Goal: Complete application form

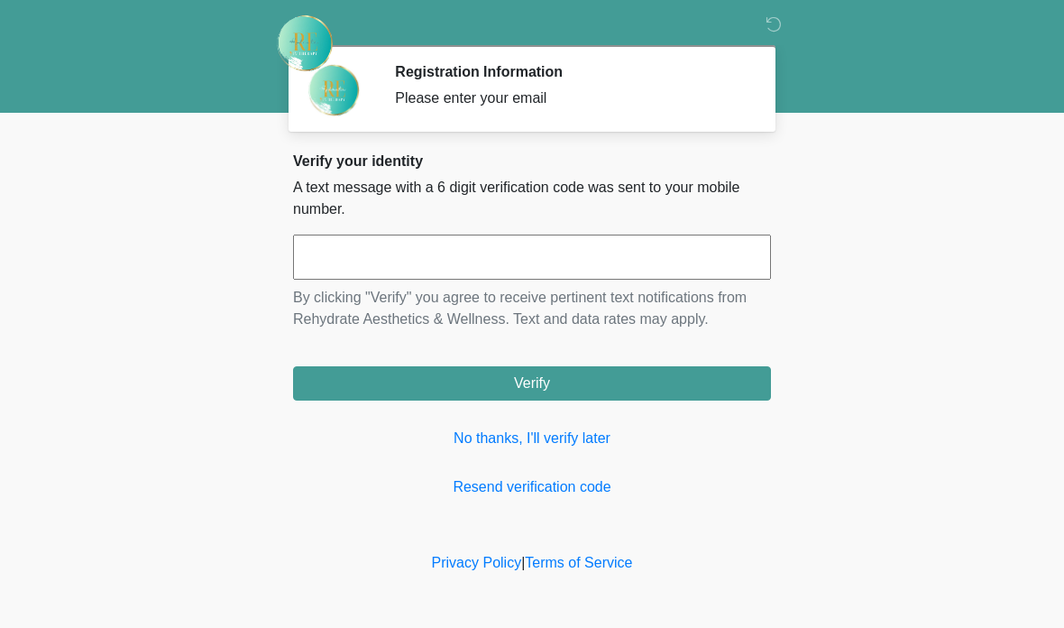
click at [420, 259] on input "text" at bounding box center [532, 257] width 478 height 45
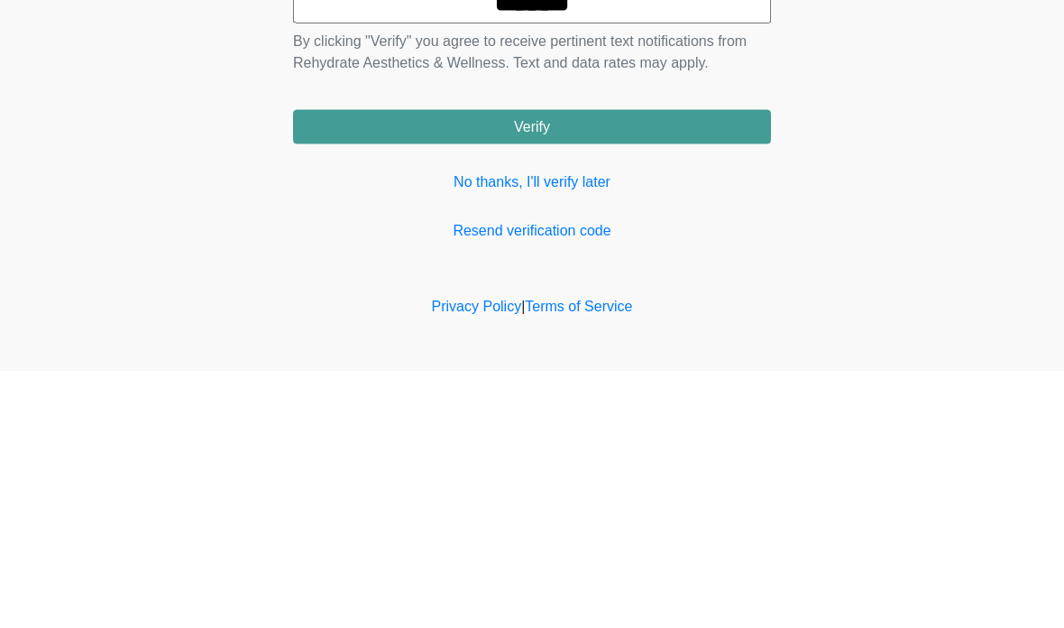
type input "******"
click at [680, 366] on button "Verify" at bounding box center [532, 383] width 478 height 34
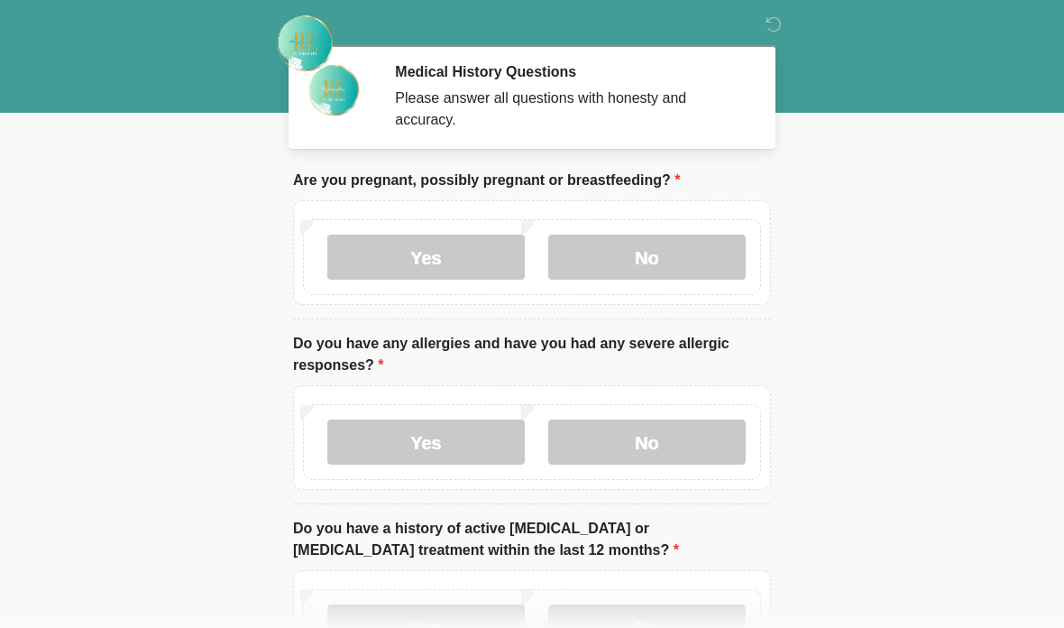
click at [674, 249] on label "No" at bounding box center [647, 257] width 198 height 45
click at [668, 433] on label "No" at bounding box center [647, 441] width 198 height 45
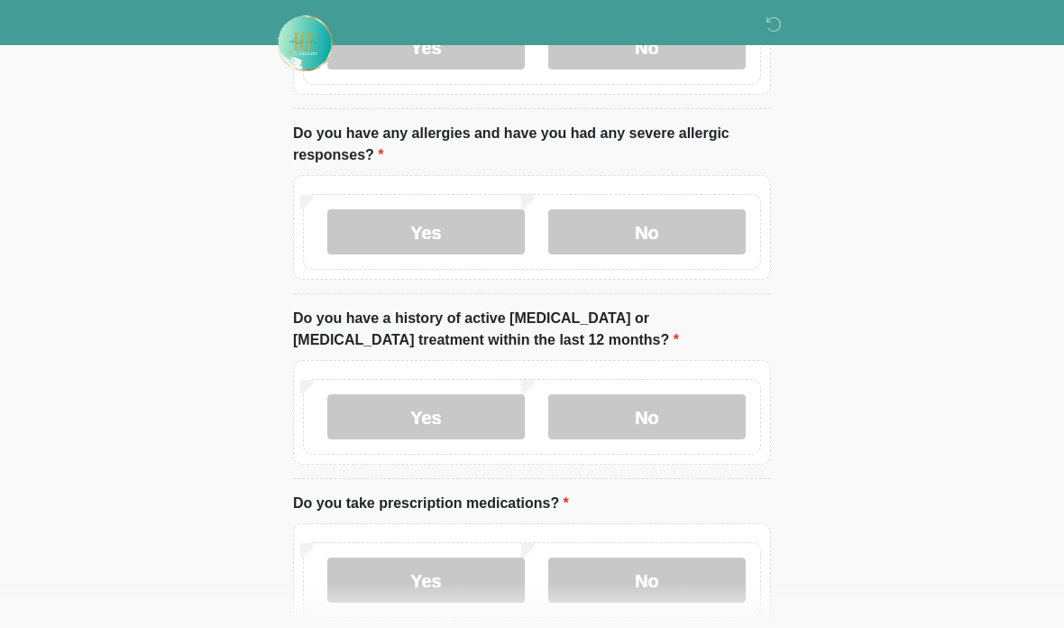
scroll to position [213, 0]
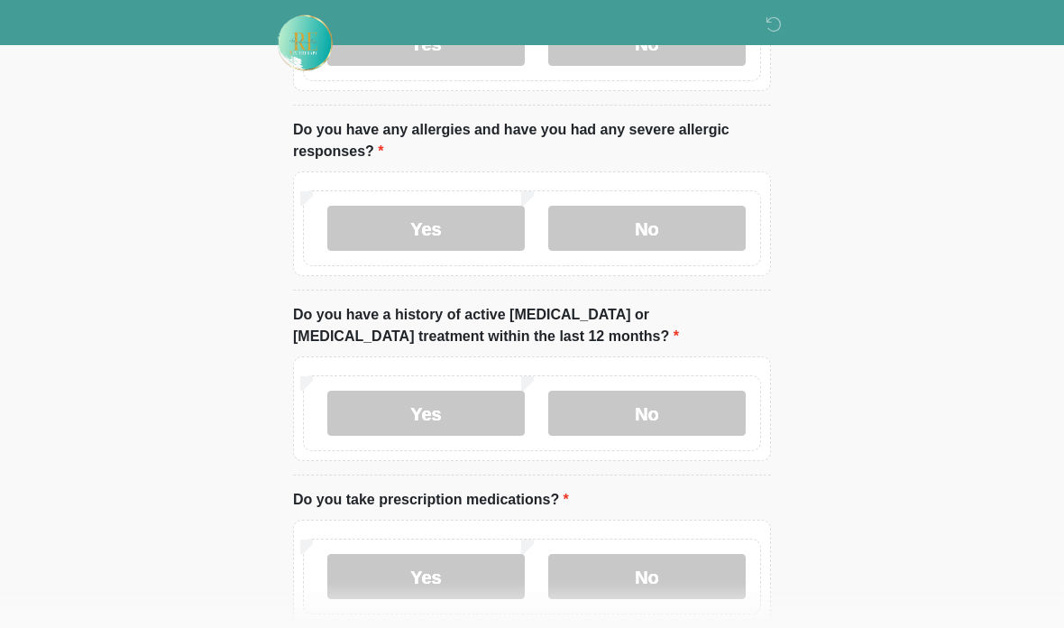
click at [679, 414] on label "No" at bounding box center [647, 413] width 198 height 45
click at [458, 576] on label "Yes" at bounding box center [426, 576] width 198 height 45
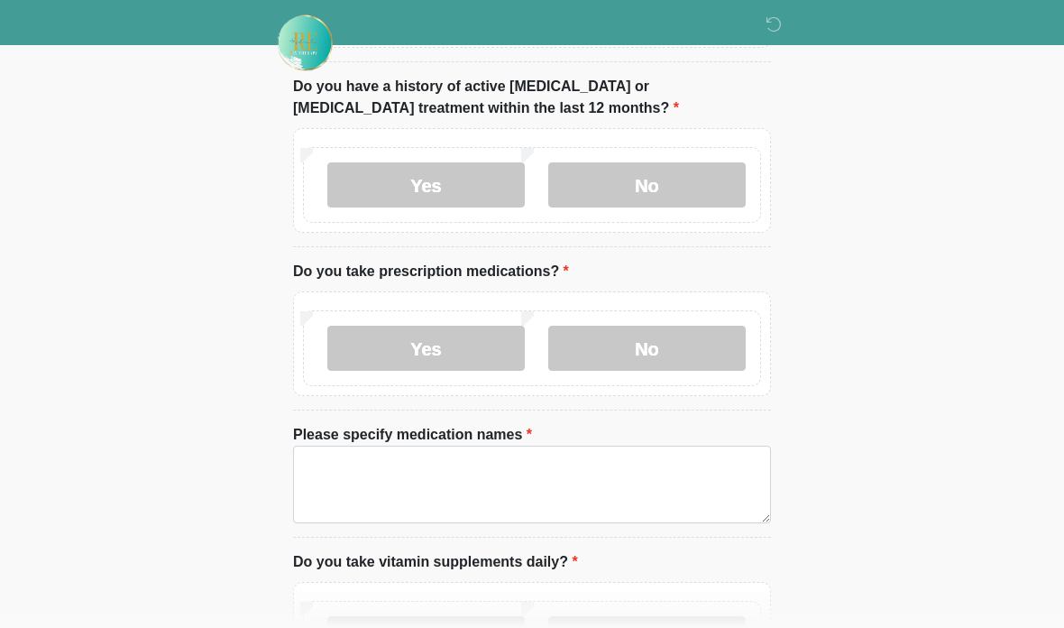
scroll to position [446, 0]
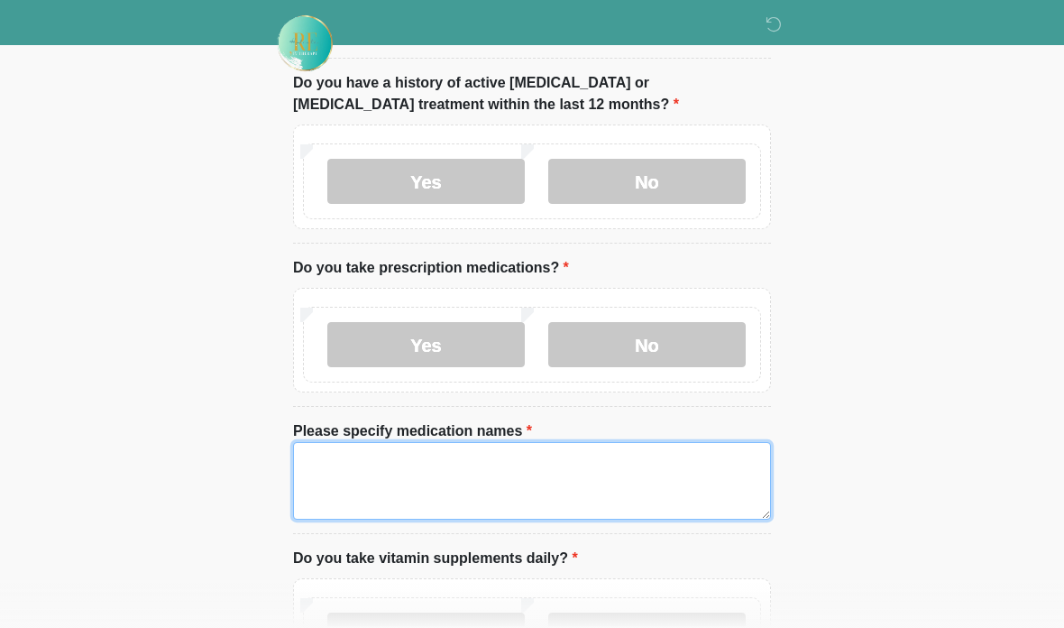
click at [366, 488] on textarea "Please specify medication names" at bounding box center [532, 481] width 478 height 78
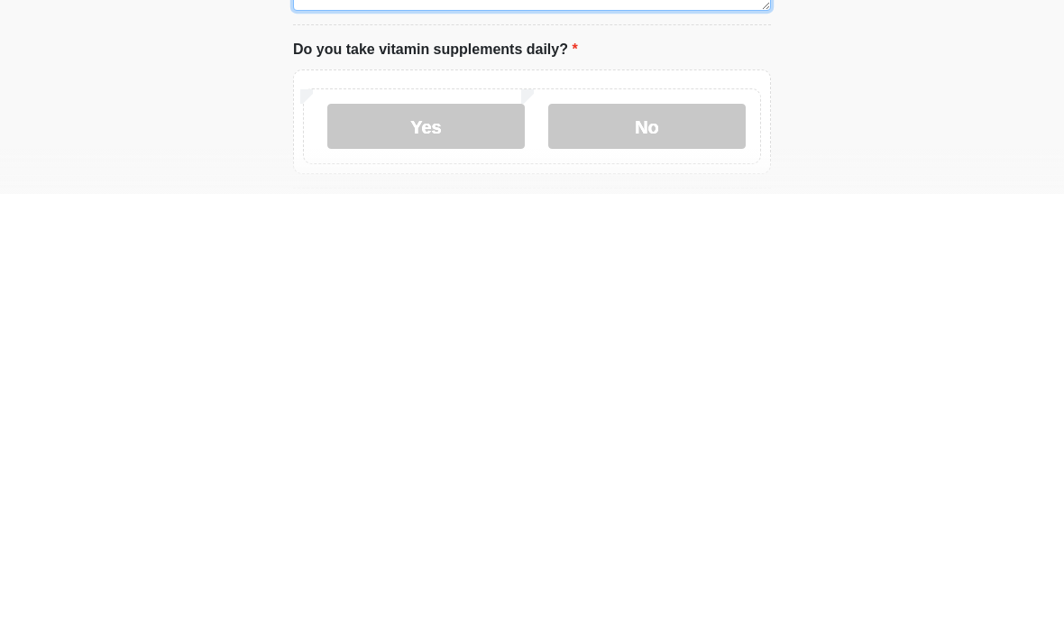
scroll to position [522, 0]
type textarea "**********"
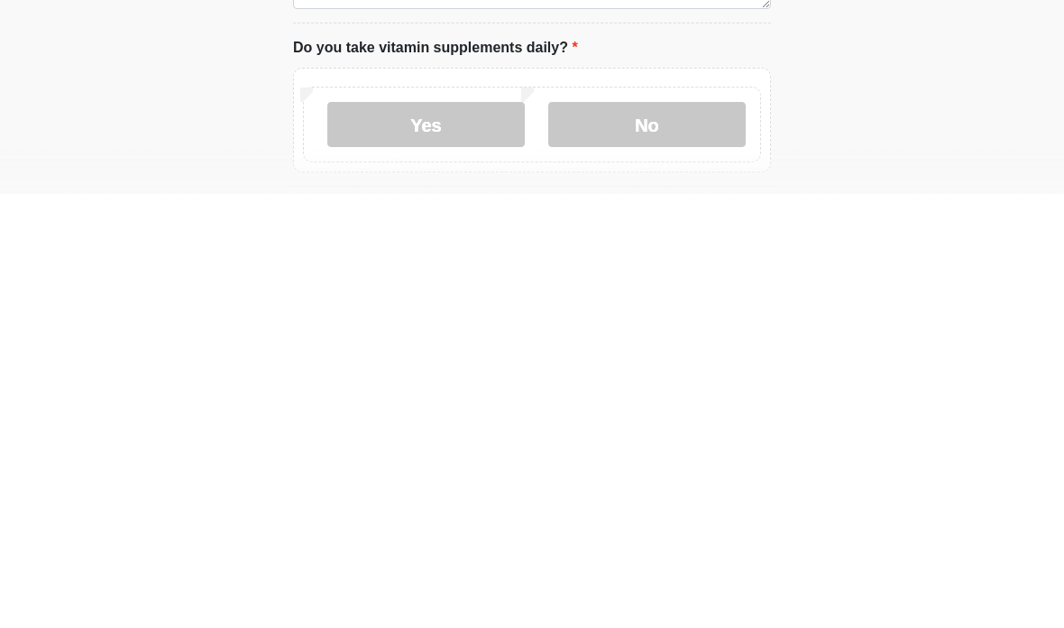
click at [475, 536] on label "Yes" at bounding box center [426, 558] width 198 height 45
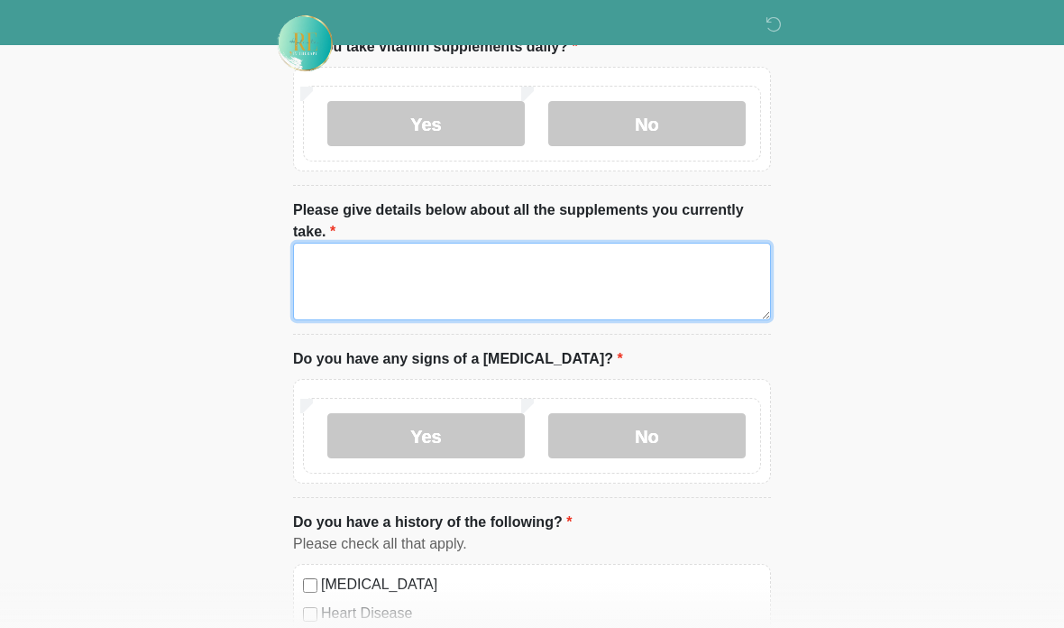
click at [419, 293] on textarea "Please give details below about all the supplements you currently take." at bounding box center [532, 282] width 478 height 78
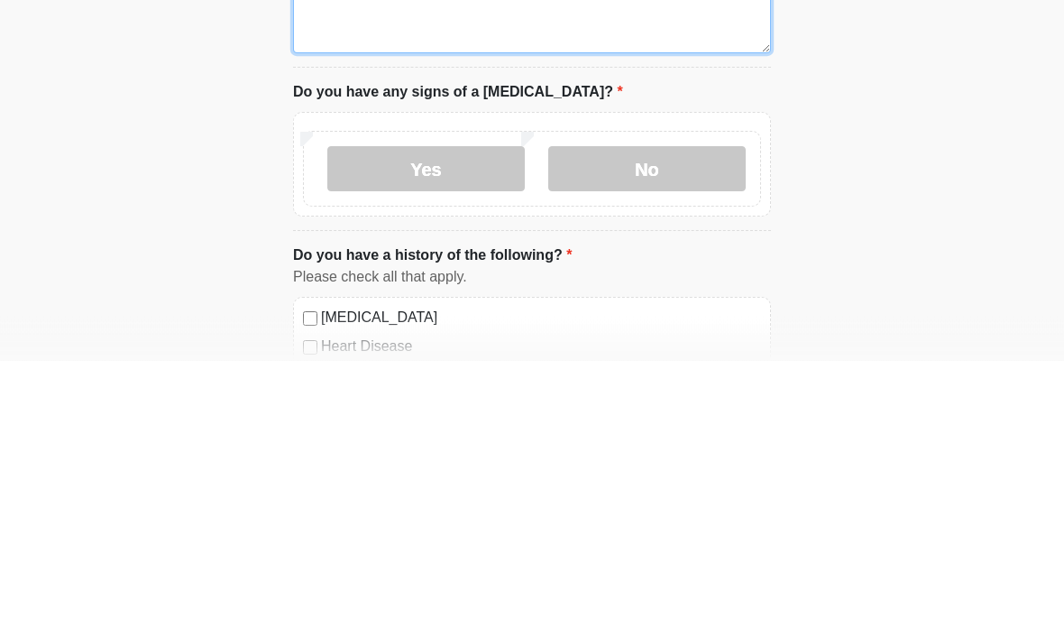
type textarea "**********"
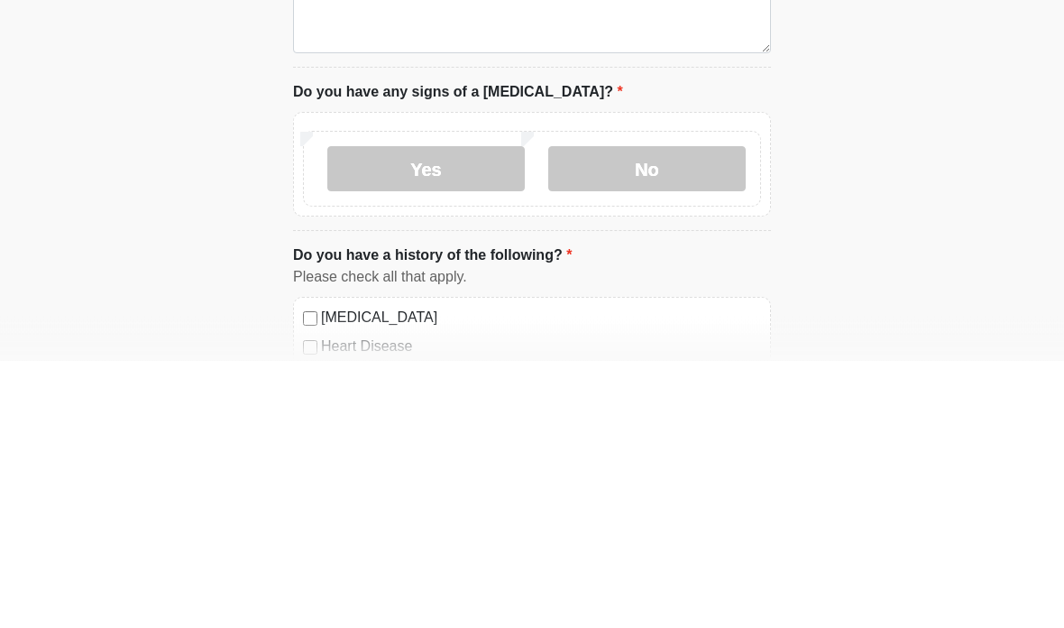
click at [650, 414] on label "No" at bounding box center [647, 436] width 198 height 45
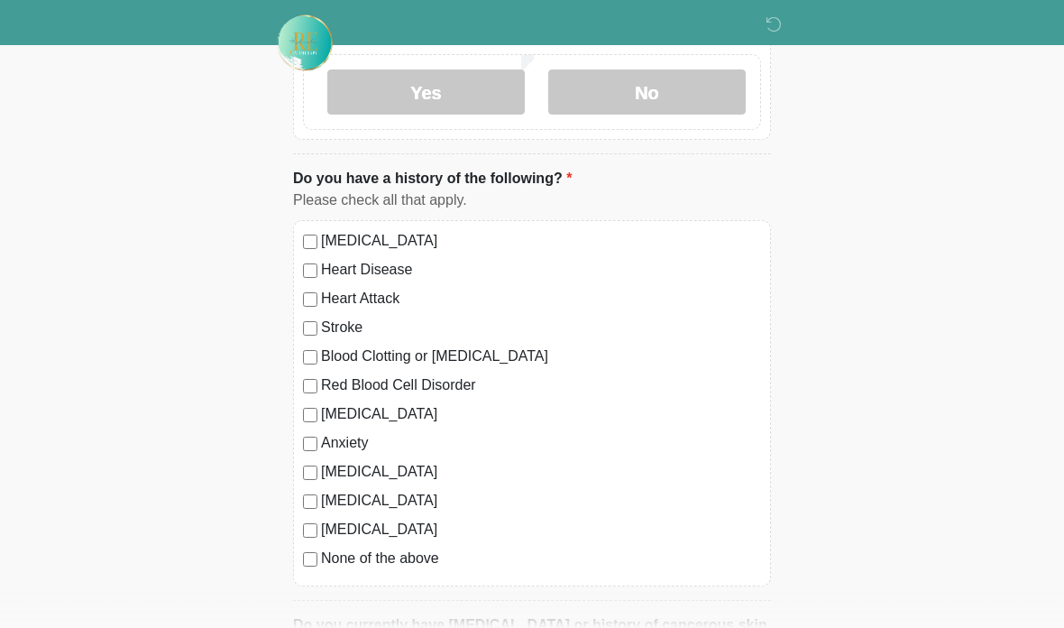
scroll to position [1301, 0]
click at [314, 221] on div "[MEDICAL_DATA] Heart Disease Heart Attack Stroke Blood Clotting or [MEDICAL_DAT…" at bounding box center [532, 403] width 478 height 366
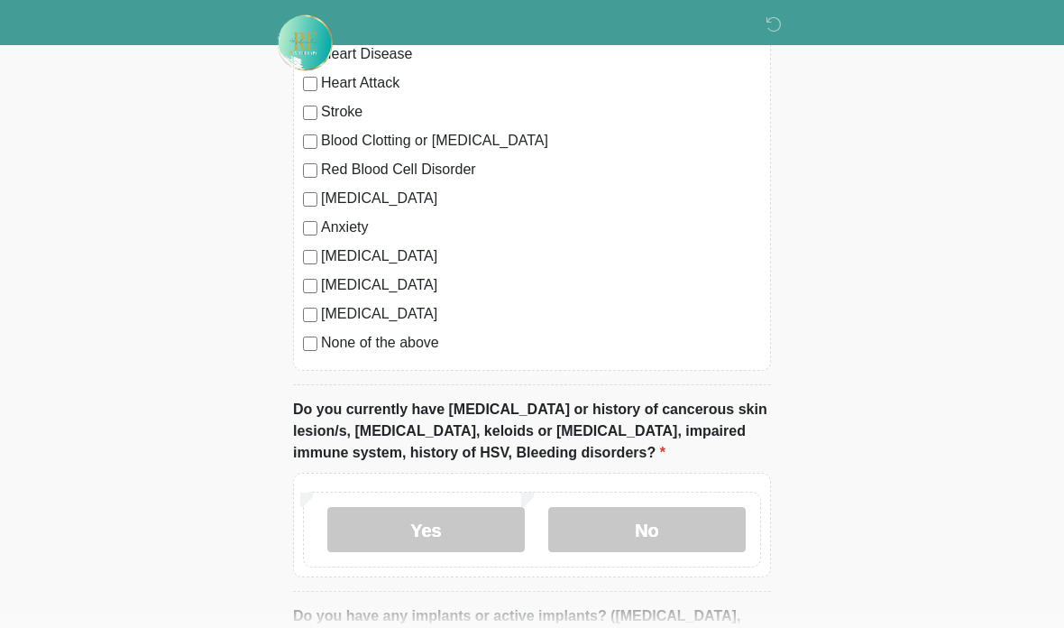
scroll to position [1529, 0]
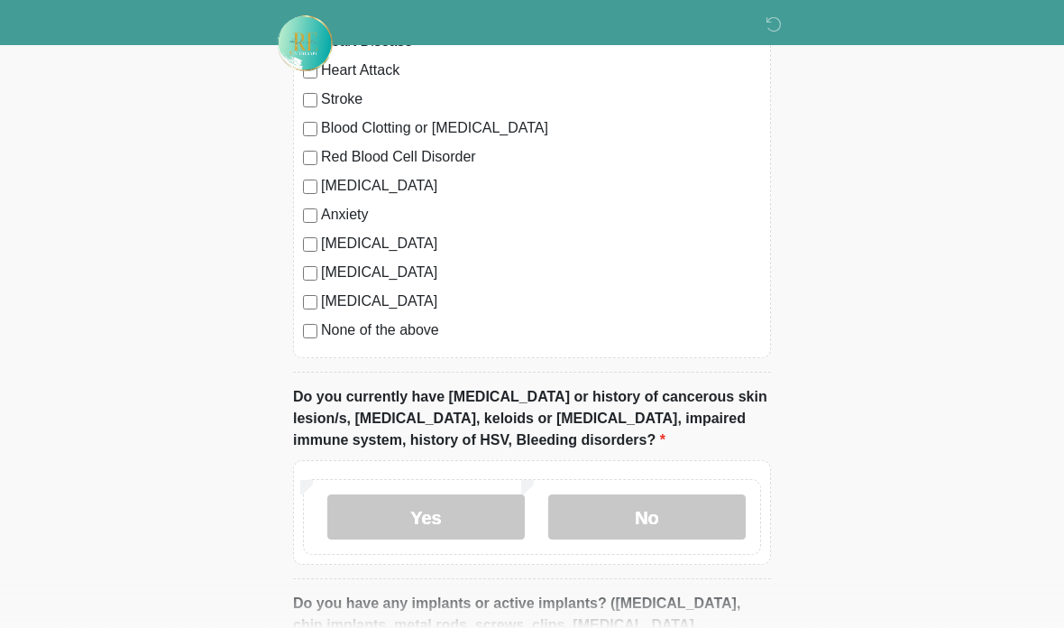
click at [613, 511] on label "No" at bounding box center [647, 516] width 198 height 45
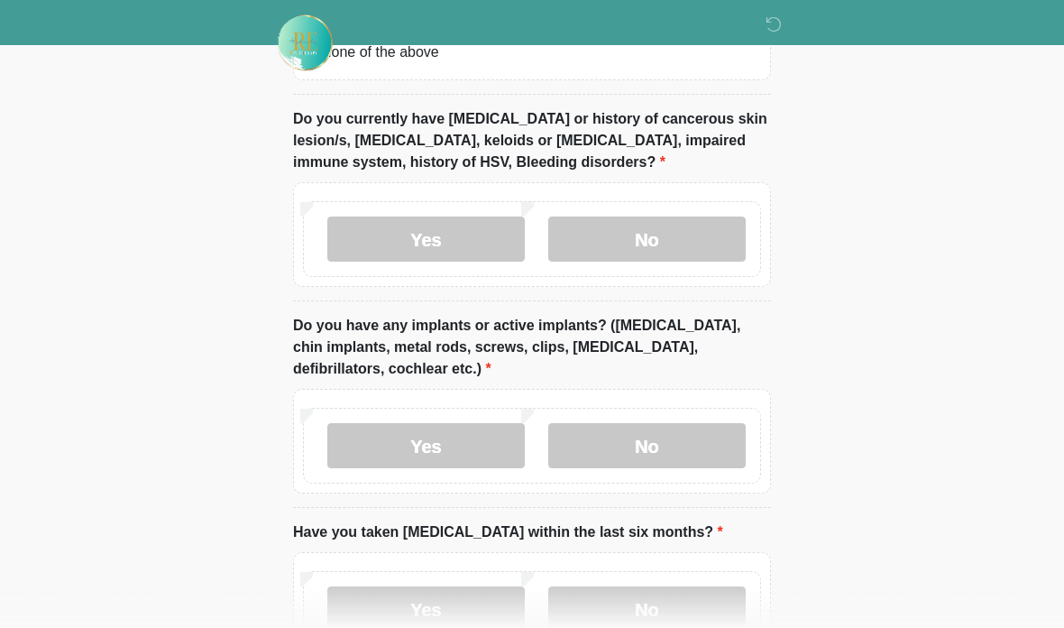
scroll to position [1807, 0]
click at [664, 438] on label "No" at bounding box center [647, 445] width 198 height 45
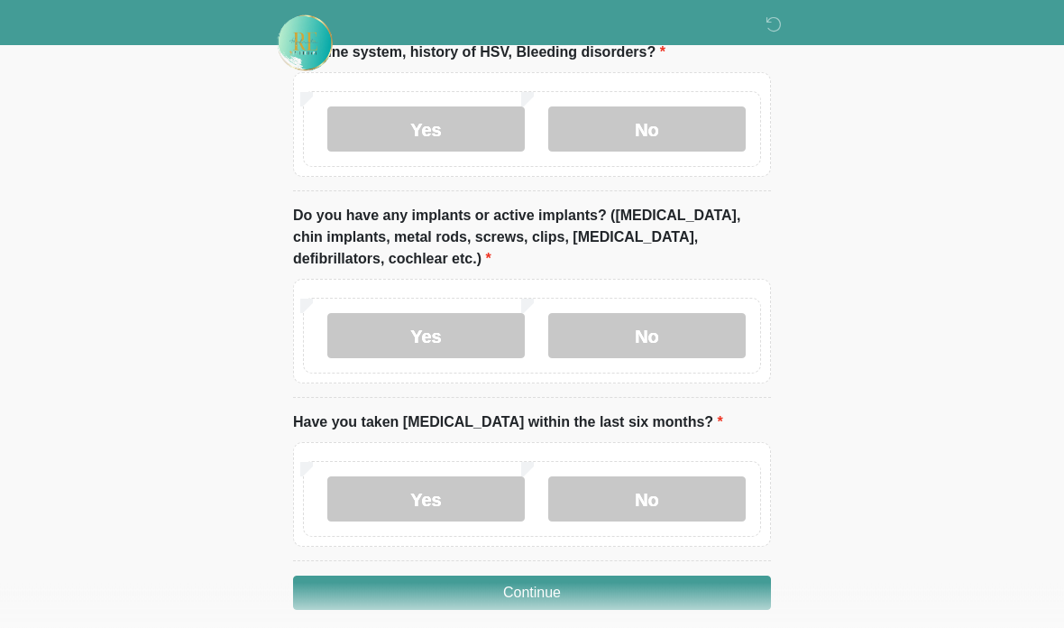
scroll to position [1919, 0]
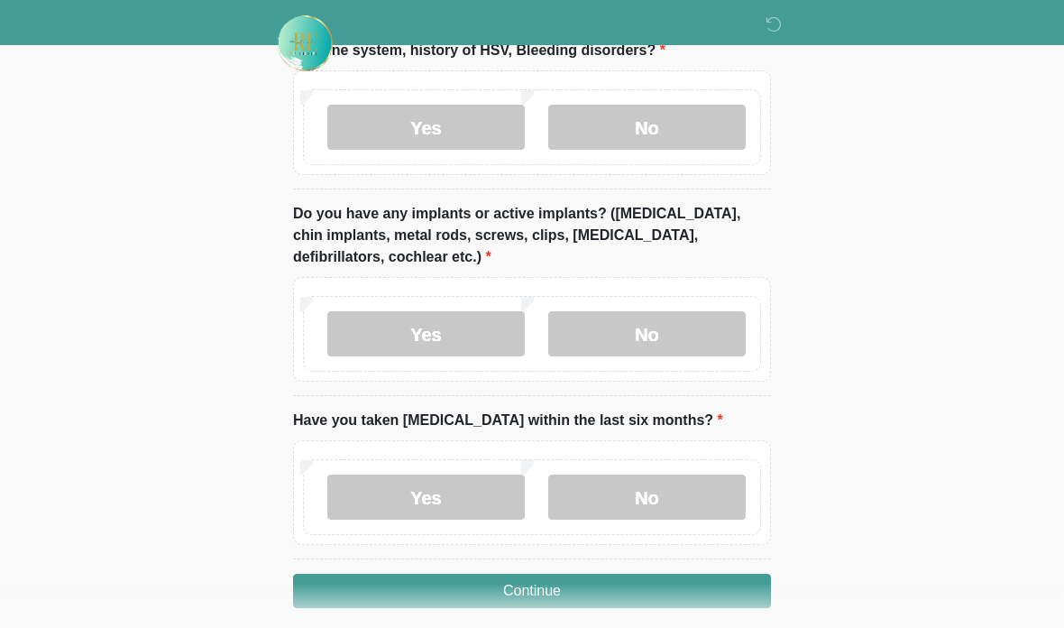
click at [658, 491] on label "No" at bounding box center [647, 496] width 198 height 45
click at [620, 597] on button "Continue" at bounding box center [532, 591] width 478 height 34
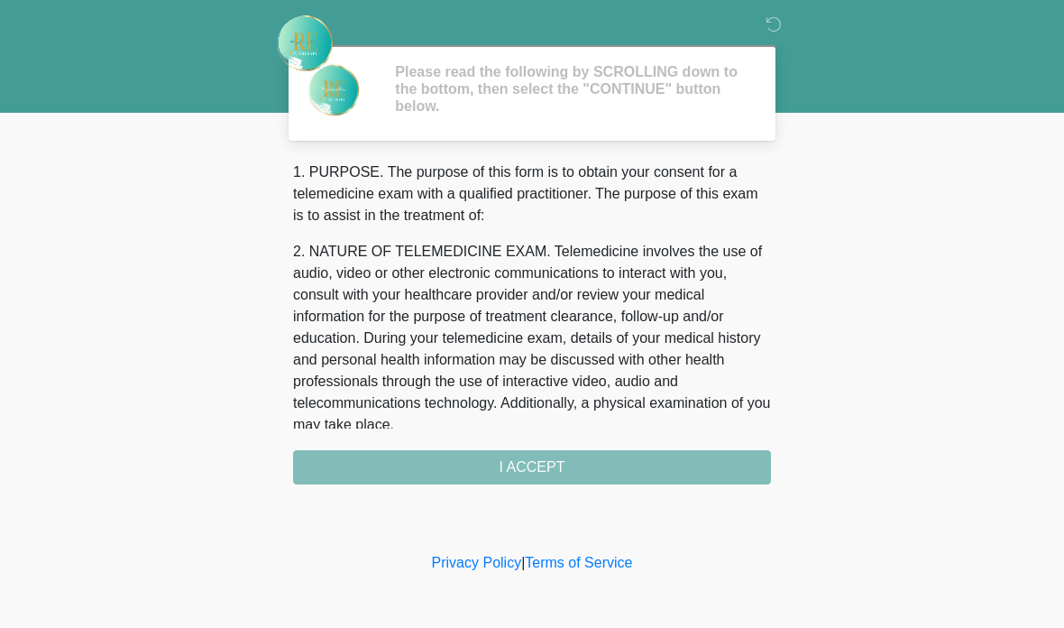
scroll to position [0, 0]
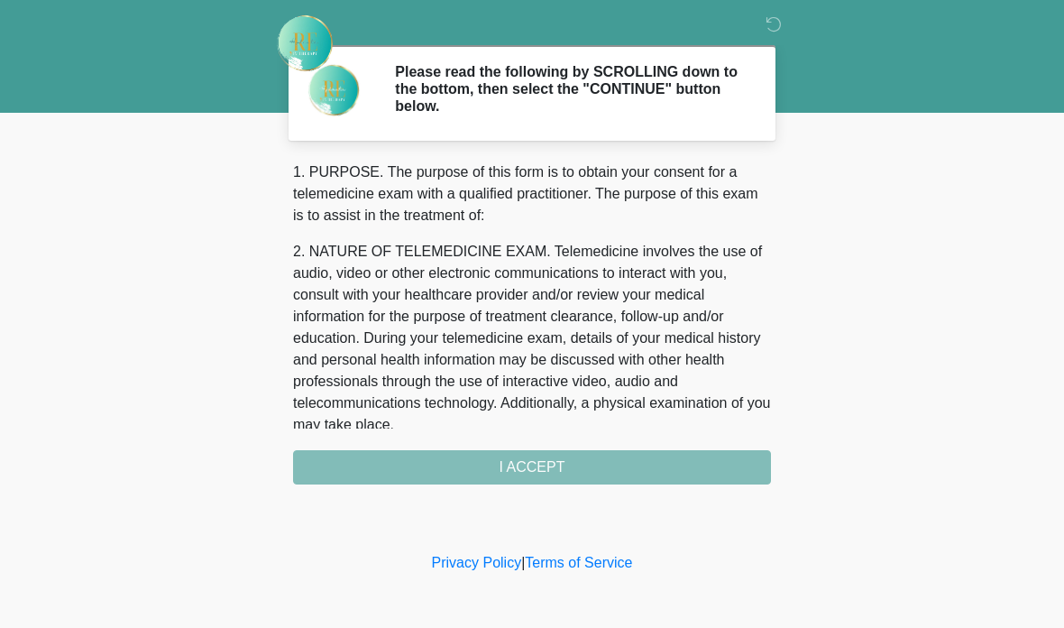
click at [641, 462] on div "1. PURPOSE. The purpose of this form is to obtain your consent for a telemedici…" at bounding box center [532, 322] width 478 height 323
click at [622, 462] on div "1. PURPOSE. The purpose of this form is to obtain your consent for a telemedici…" at bounding box center [532, 322] width 478 height 323
click at [522, 459] on div "1. PURPOSE. The purpose of this form is to obtain your consent for a telemedici…" at bounding box center [532, 322] width 478 height 323
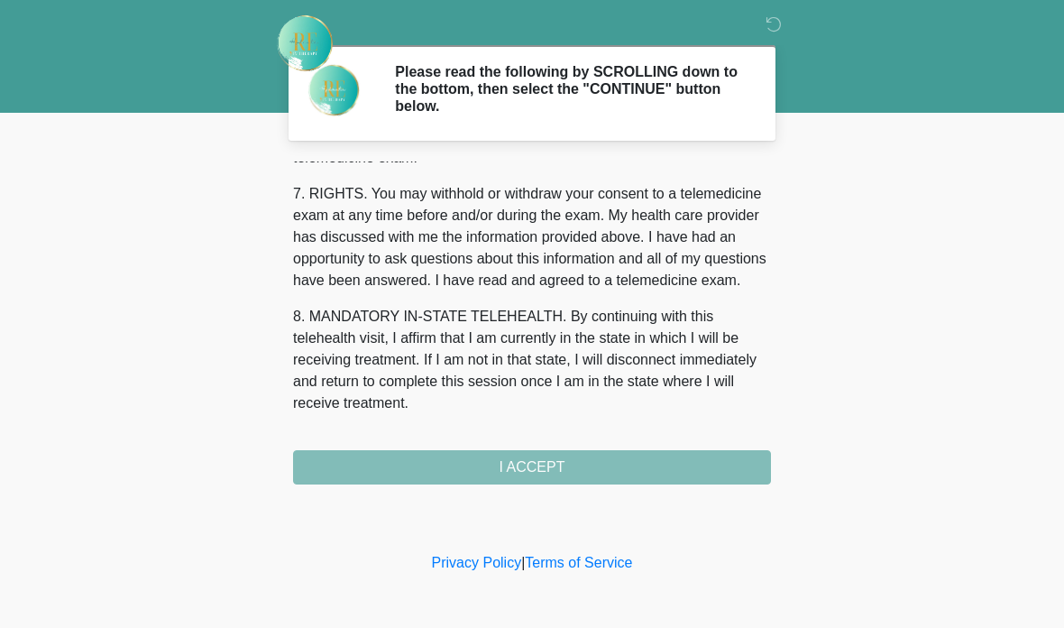
click at [537, 469] on div "1. PURPOSE. The purpose of this form is to obtain your consent for a telemedici…" at bounding box center [532, 322] width 478 height 323
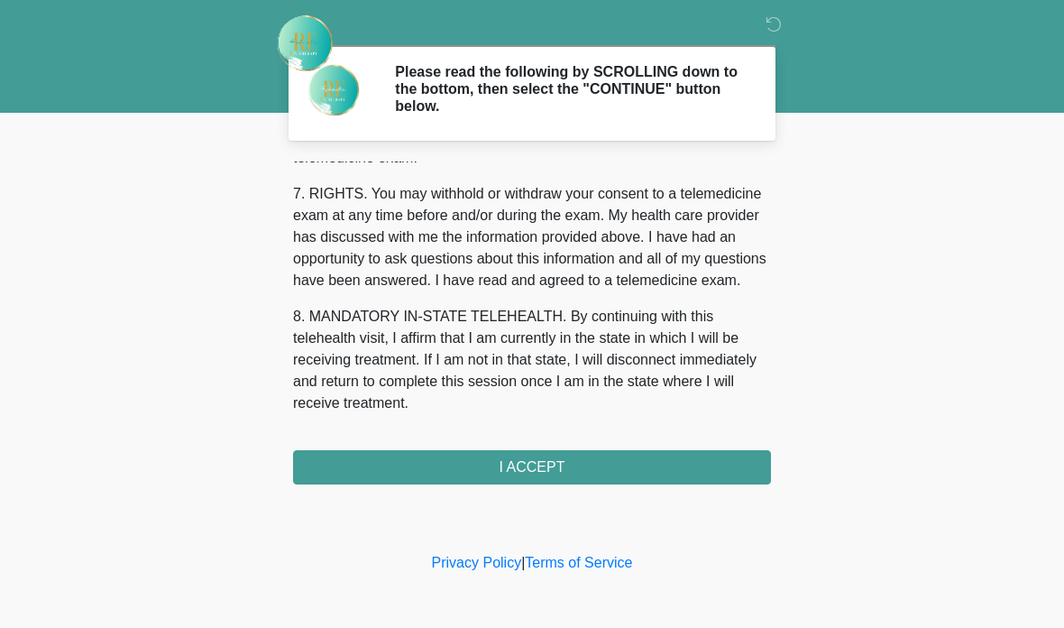
click at [545, 456] on button "I ACCEPT" at bounding box center [532, 467] width 478 height 34
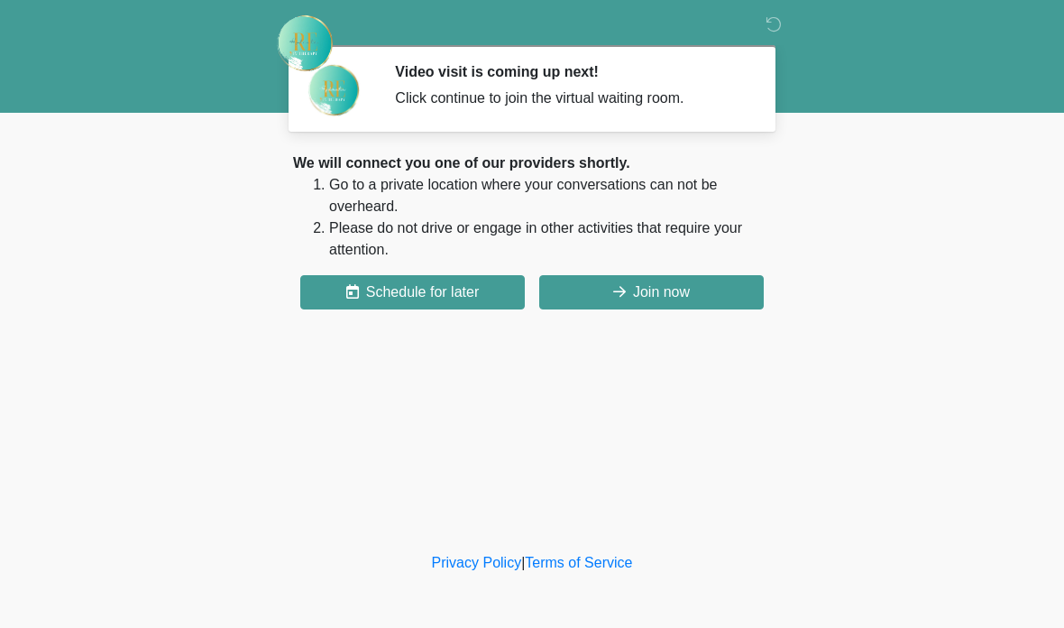
click at [665, 307] on button "Join now" at bounding box center [651, 292] width 225 height 34
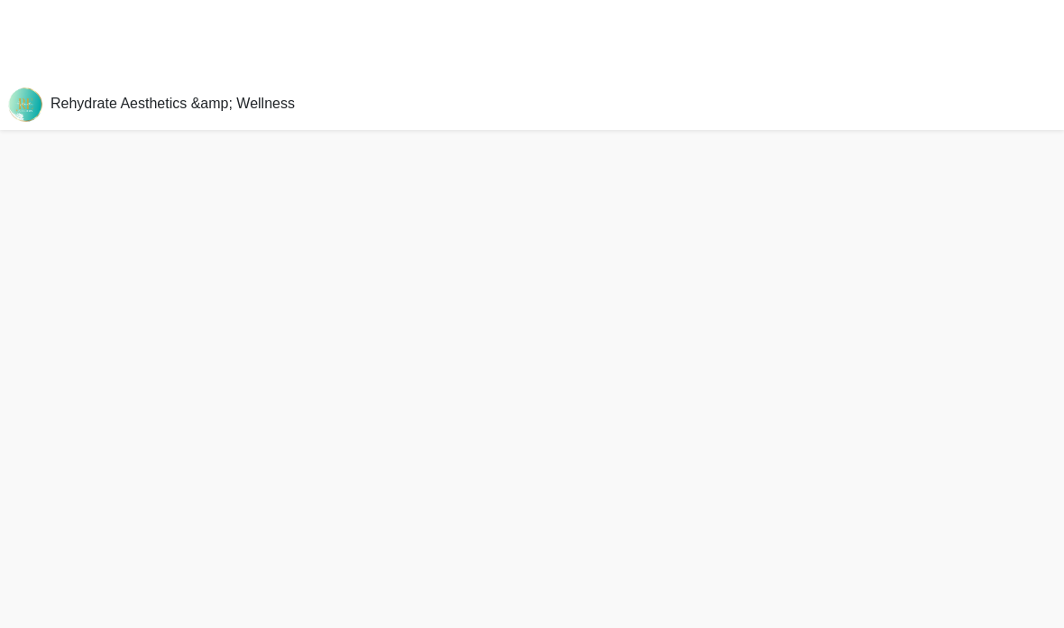
scroll to position [78, 0]
